Goal: Information Seeking & Learning: Learn about a topic

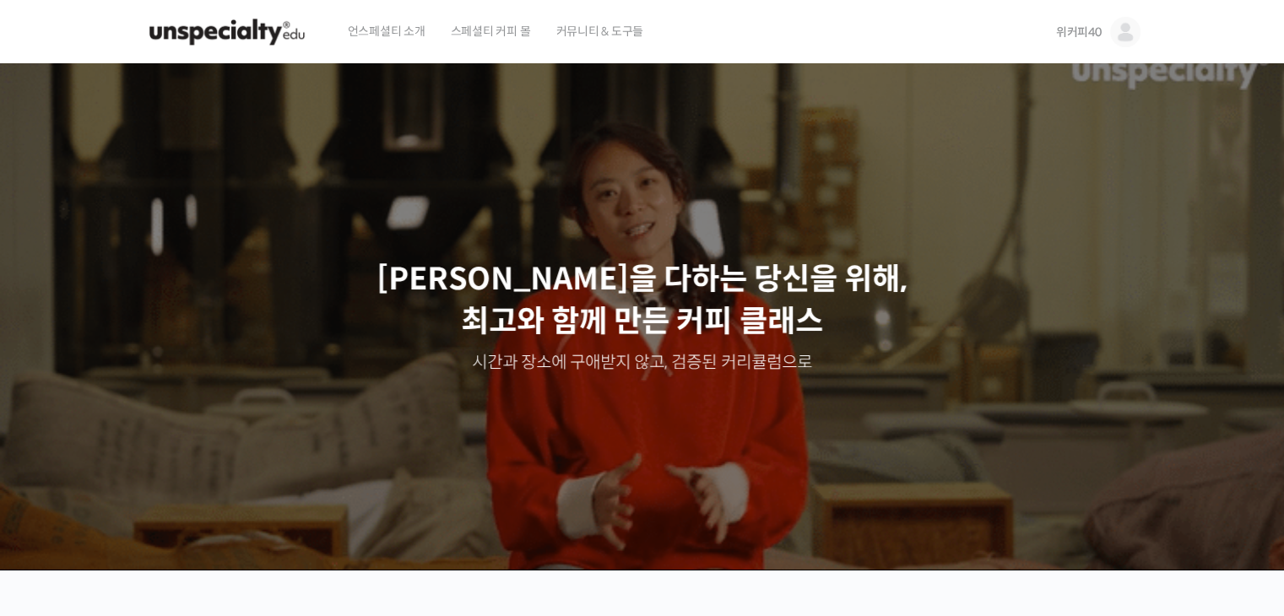
click at [940, 284] on p "[PERSON_NAME]을 다하는 당신을 위해, [PERSON_NAME]와 함께 만든 커피 클래스" at bounding box center [642, 300] width 1251 height 85
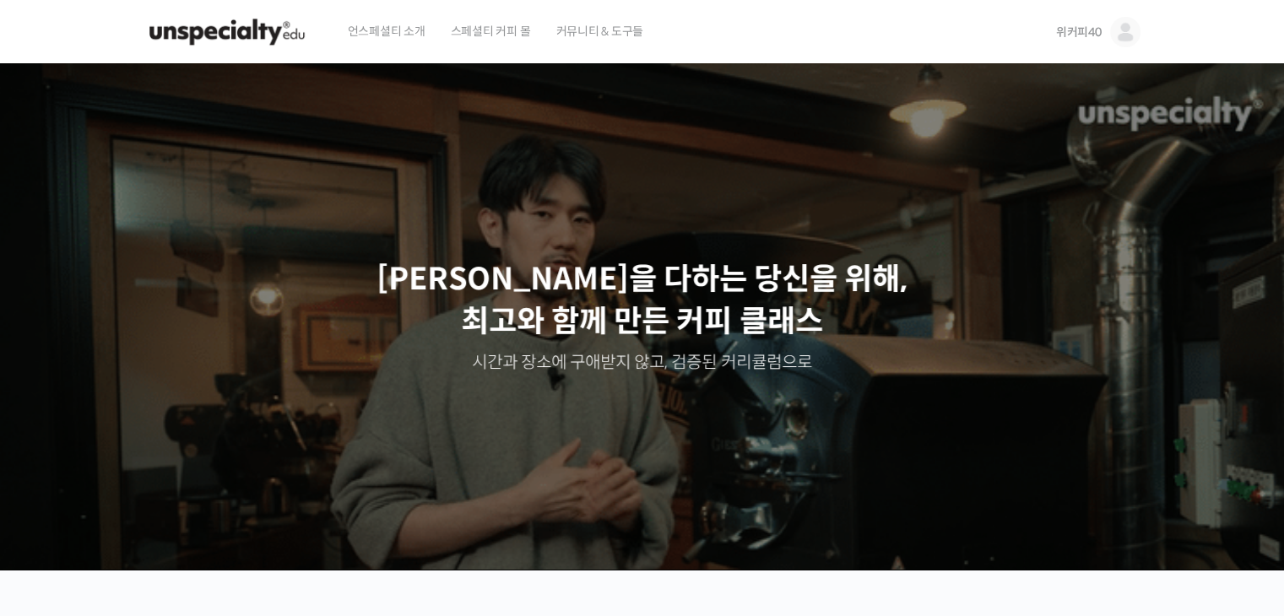
click at [1111, 31] on img at bounding box center [1125, 32] width 30 height 30
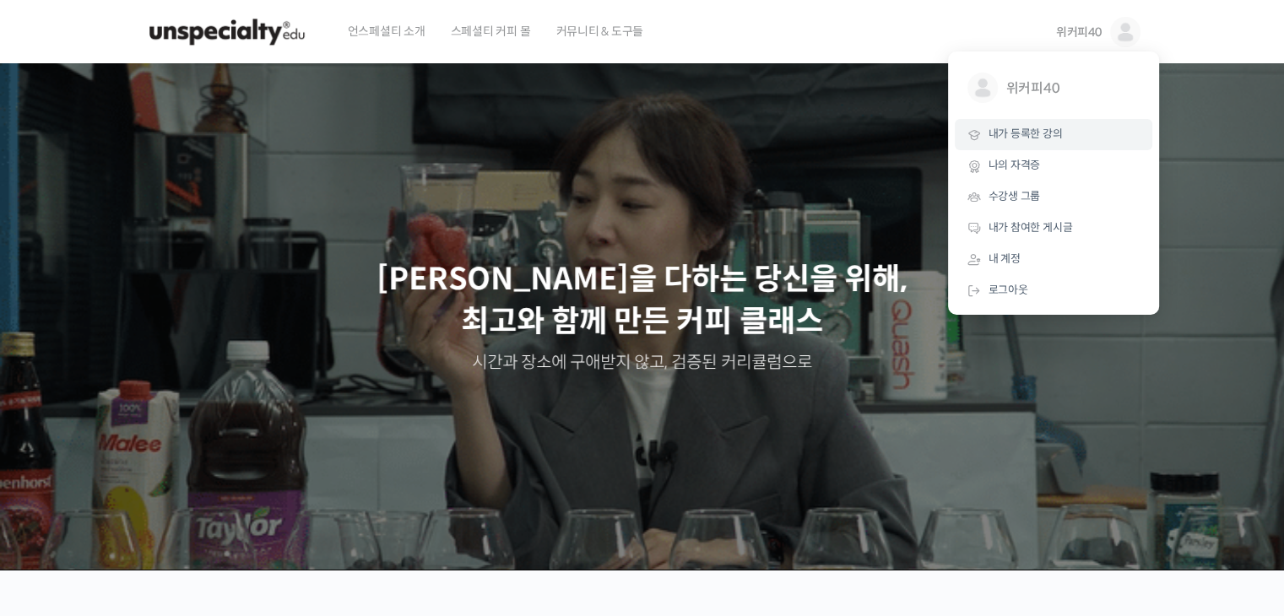
click at [1075, 135] on link "내가 등록한 강의" at bounding box center [1054, 134] width 198 height 31
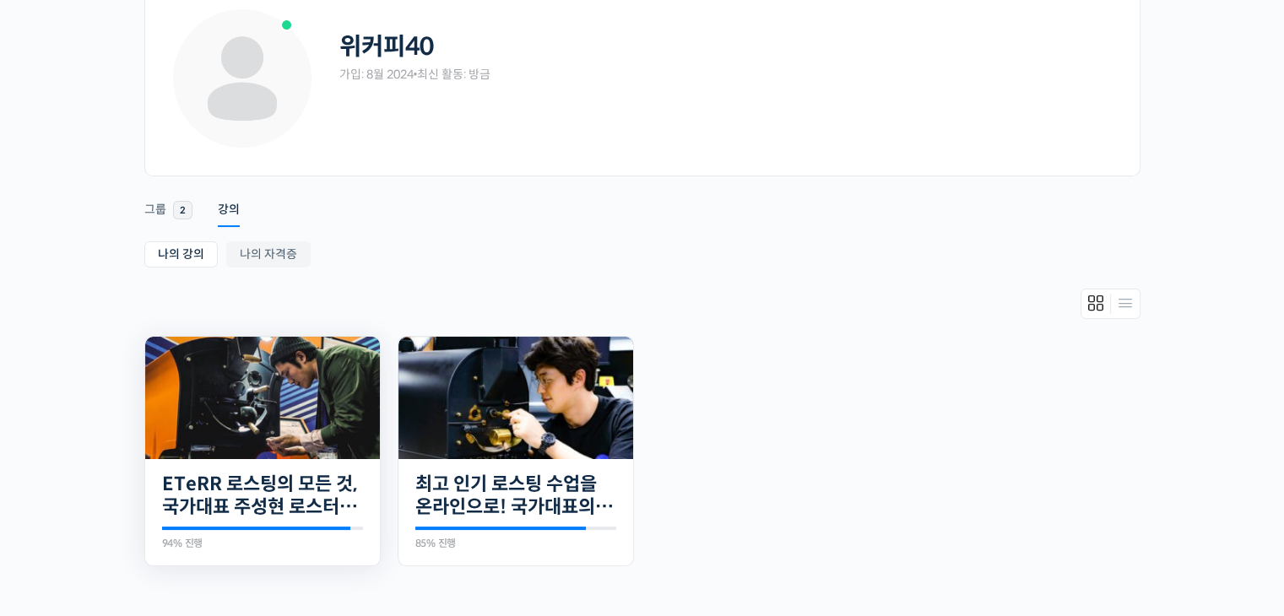
scroll to position [169, 0]
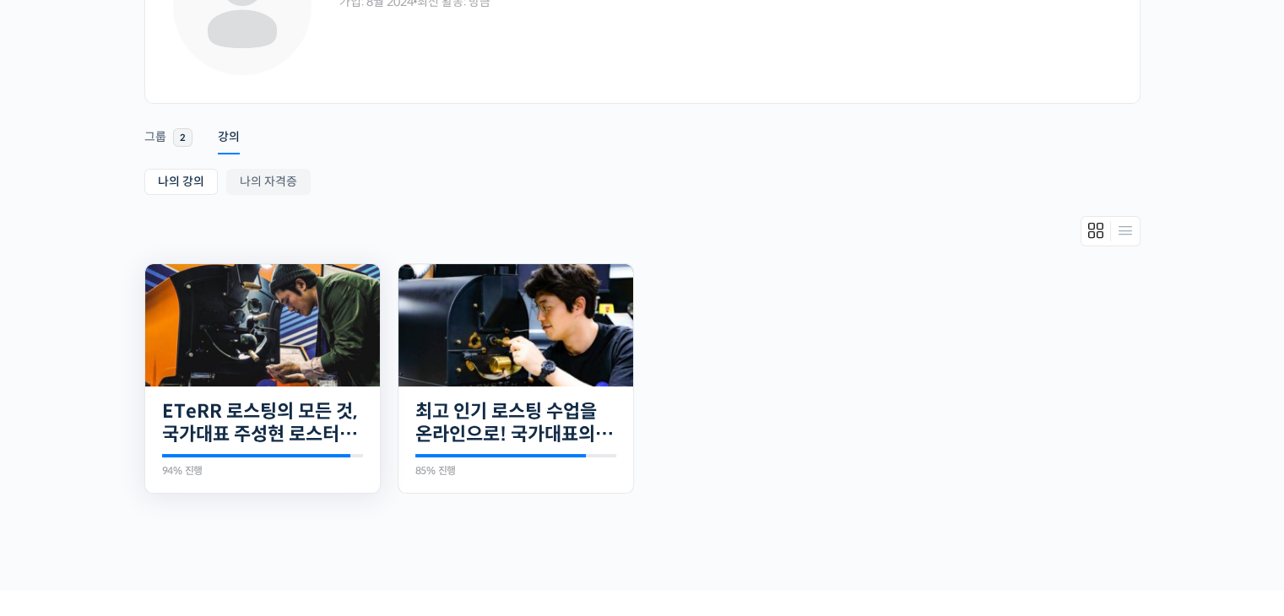
click at [285, 333] on img at bounding box center [262, 325] width 235 height 122
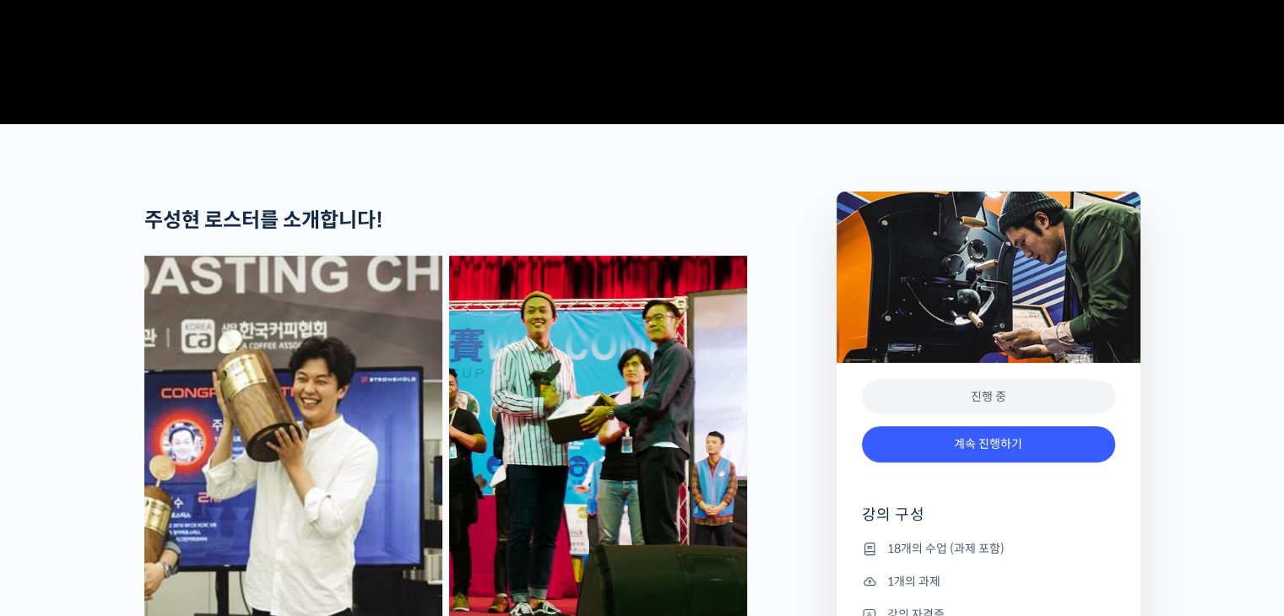
scroll to position [675, 0]
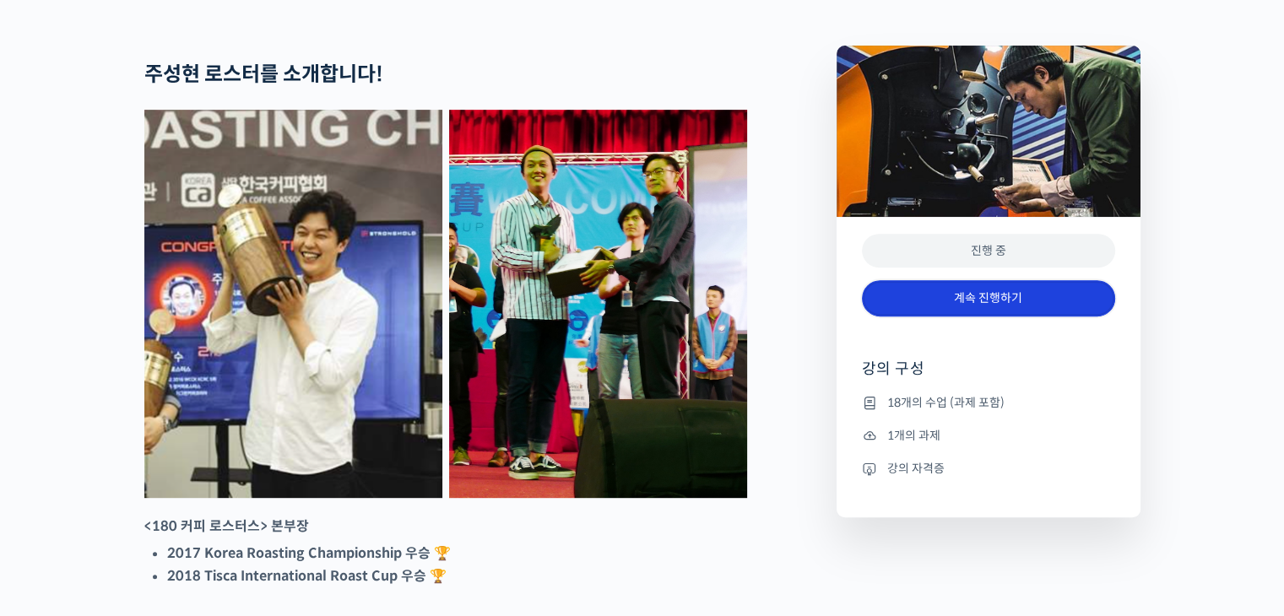
click at [995, 317] on link "계속 진행하기" at bounding box center [988, 298] width 253 height 36
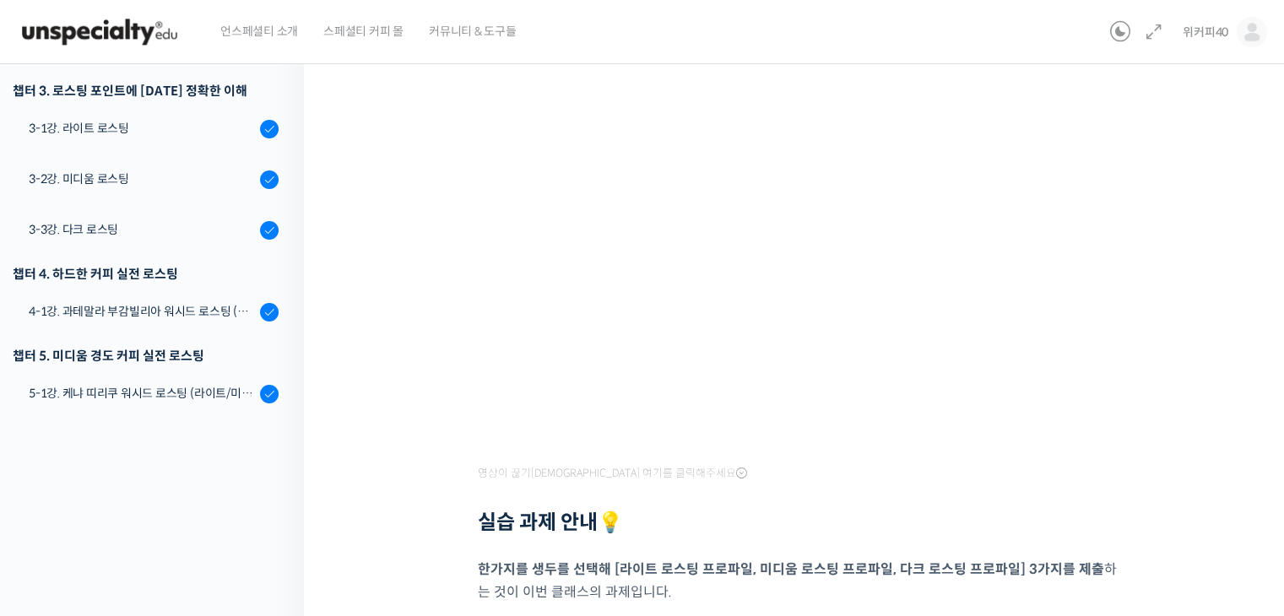
scroll to position [392, 0]
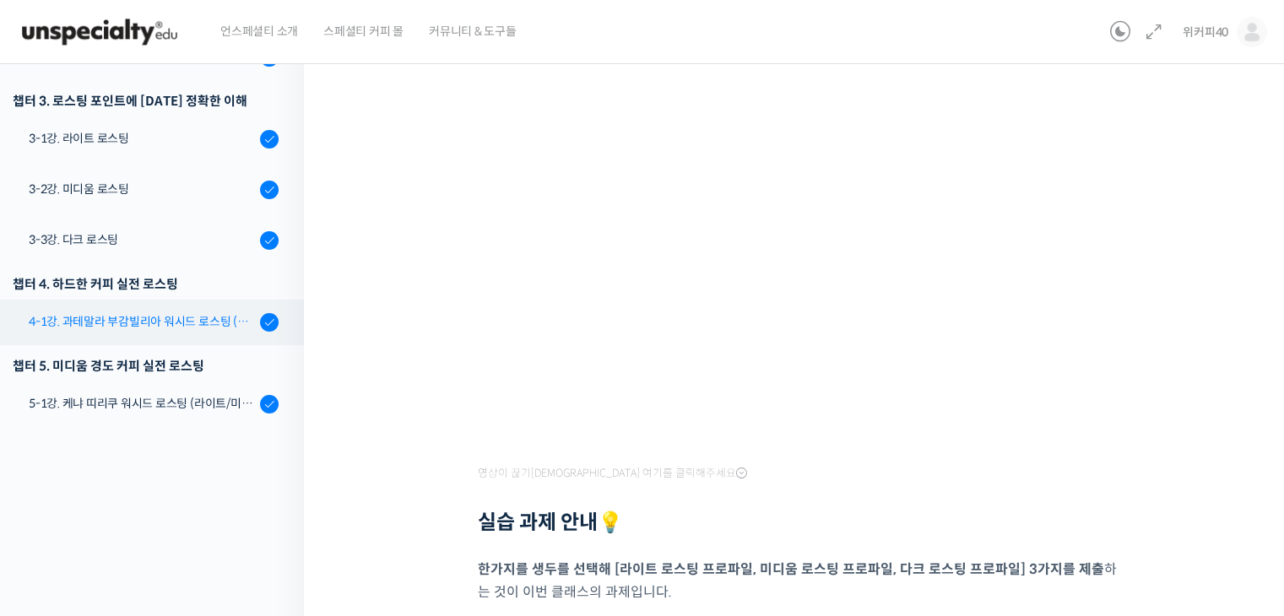
click at [163, 318] on div "4-1강. 과테말라 부감빌리아 워시드 로스팅 (라이트/미디움/다크)" at bounding box center [142, 321] width 226 height 19
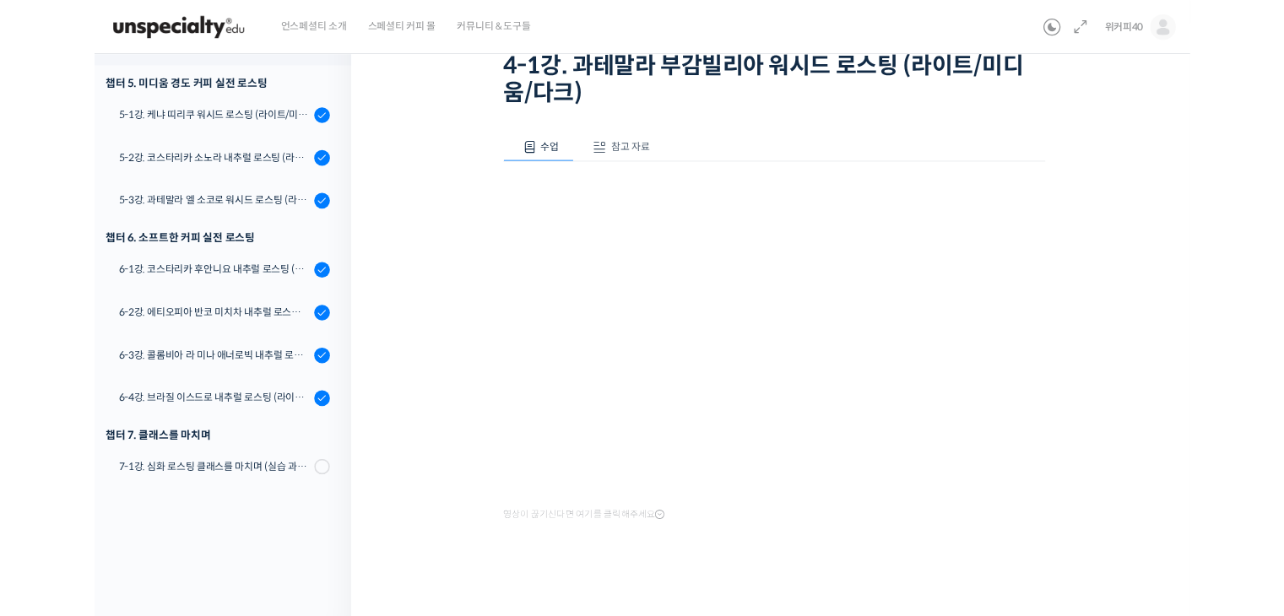
scroll to position [700, 0]
